Goal: Task Accomplishment & Management: Use online tool/utility

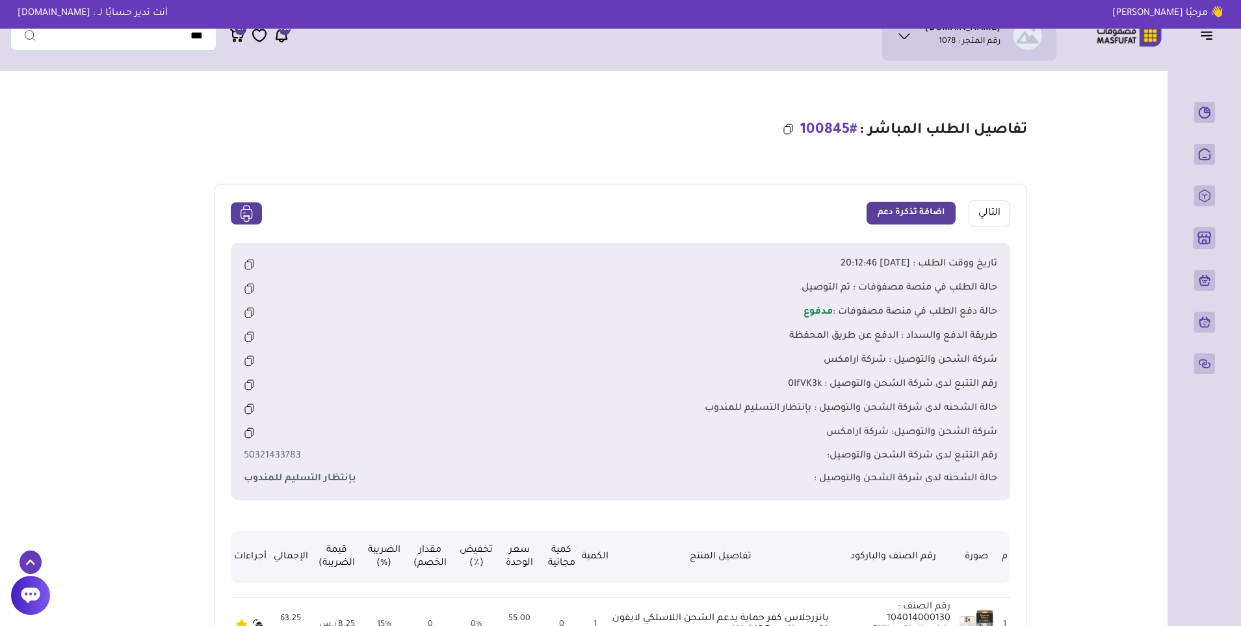
click at [1202, 34] on icon "button" at bounding box center [1207, 35] width 16 height 16
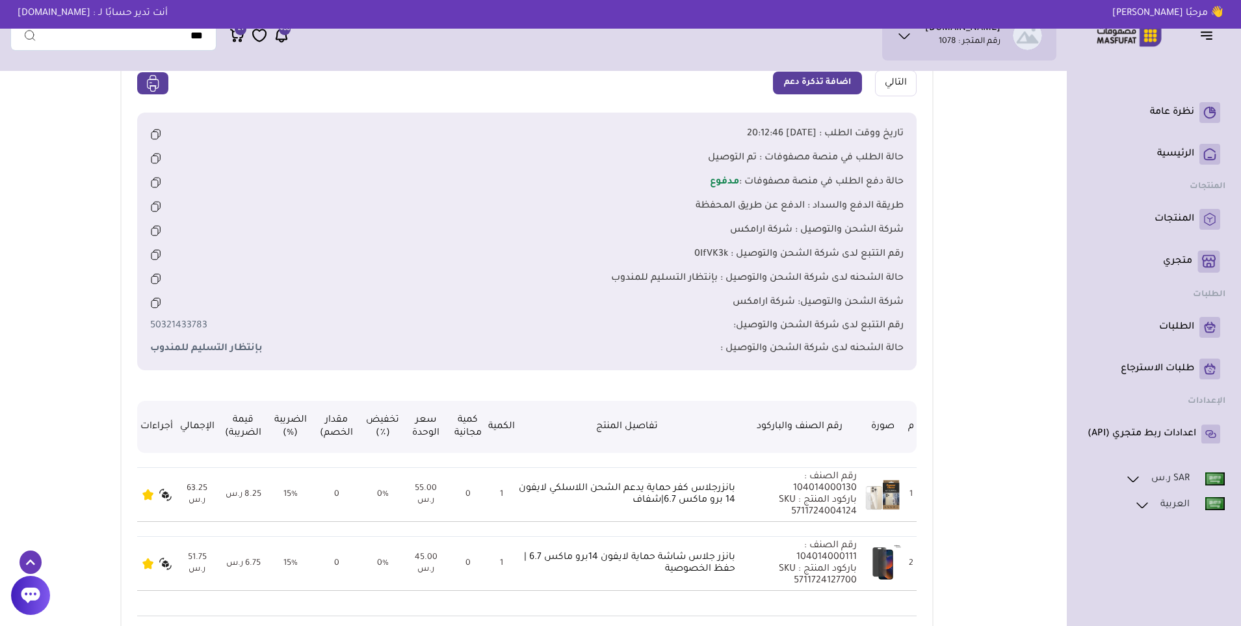
scroll to position [130, 0]
click at [1181, 108] on p "نظرة عامة" at bounding box center [1172, 112] width 44 height 13
click at [1181, 112] on p "نظرة عامة" at bounding box center [1172, 112] width 44 height 13
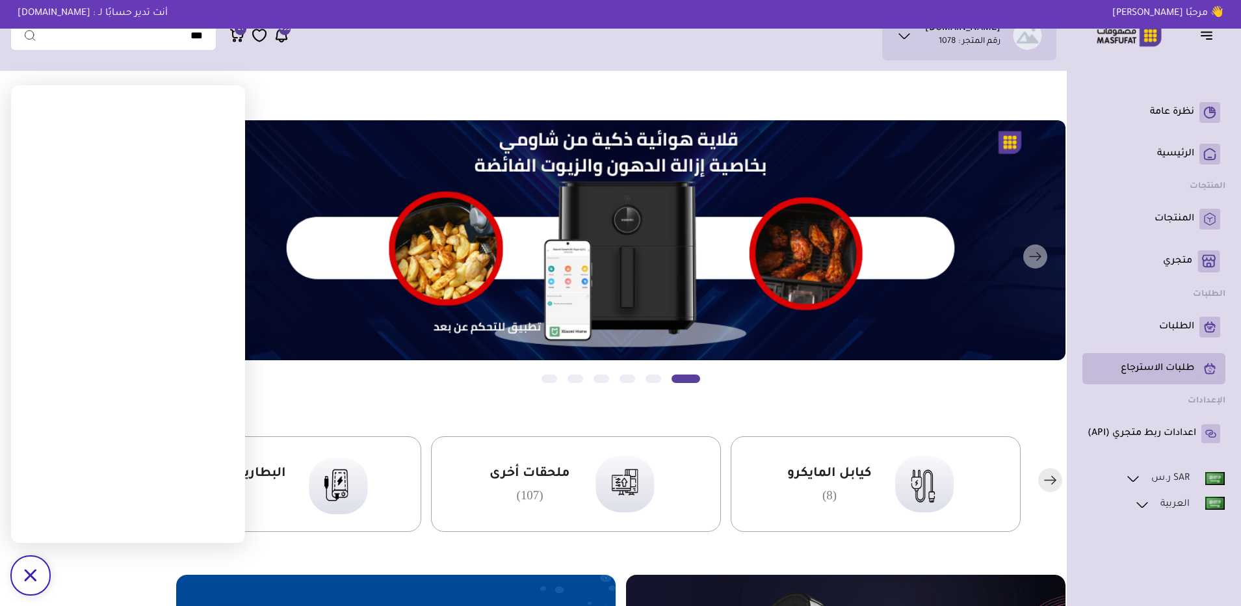
click at [1187, 370] on p "طلبات الاسترجاع" at bounding box center [1157, 368] width 73 height 13
click at [1185, 436] on p "اعدادات ربط متجري (API)" at bounding box center [1142, 433] width 109 height 13
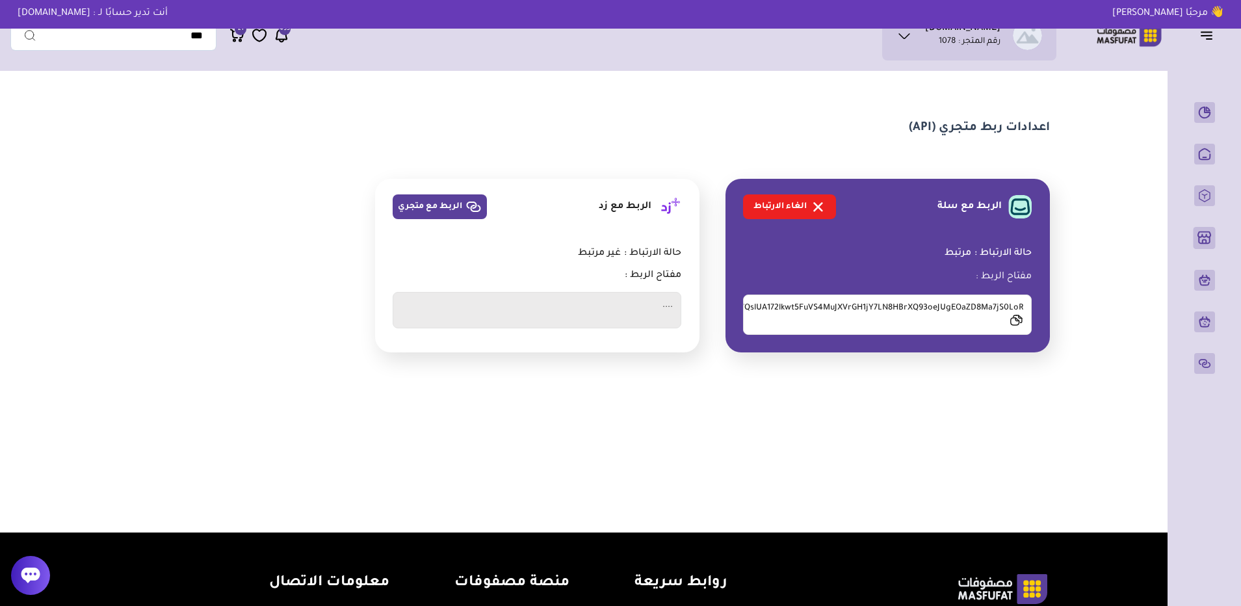
click at [1014, 323] on icon at bounding box center [1017, 320] width 14 height 12
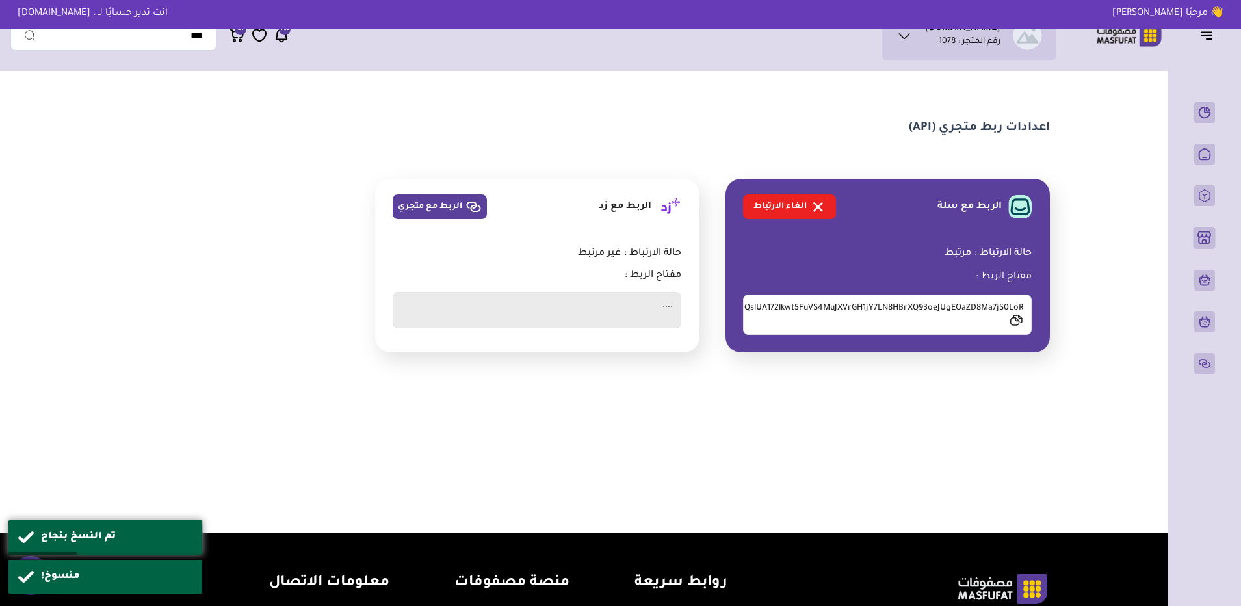
click at [32, 561] on div "منسوخ!" at bounding box center [105, 576] width 195 height 35
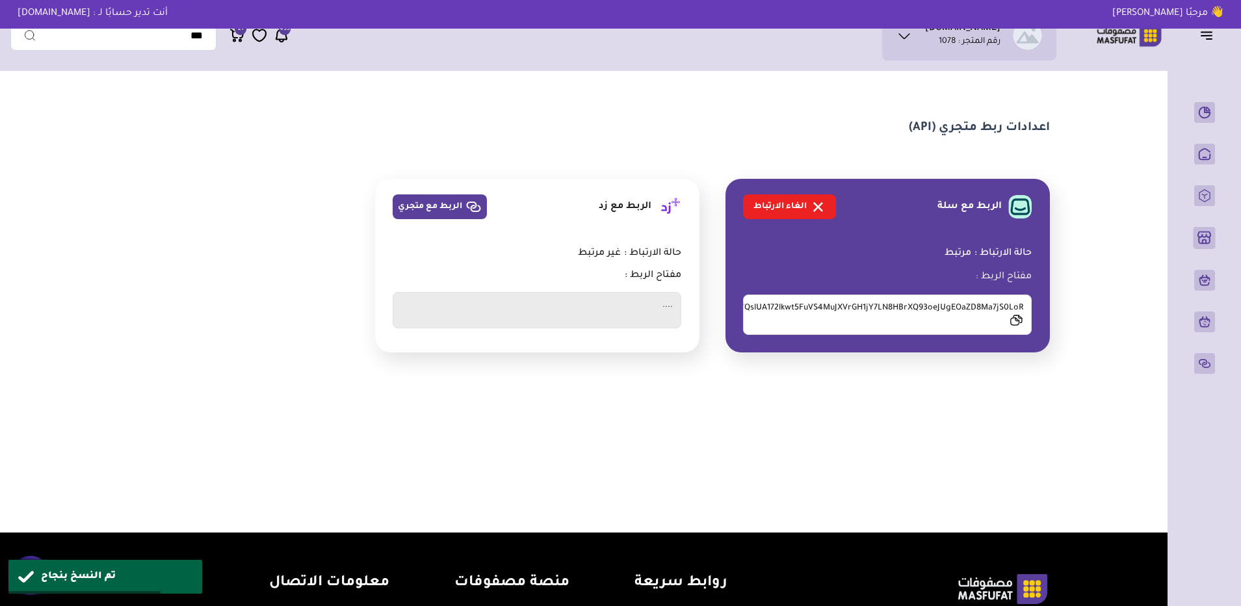
click at [31, 563] on div "تم النسخ بنجاح" at bounding box center [105, 576] width 195 height 35
click at [31, 563] on div at bounding box center [30, 575] width 39 height 39
